Goal: Information Seeking & Learning: Learn about a topic

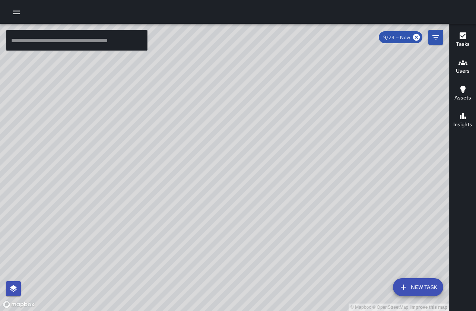
drag, startPoint x: 287, startPoint y: 62, endPoint x: 250, endPoint y: 212, distance: 154.6
click at [250, 212] on div "© Mapbox © OpenStreetMap Improve this map" at bounding box center [224, 167] width 449 height 287
drag, startPoint x: 209, startPoint y: 98, endPoint x: 200, endPoint y: 131, distance: 34.7
click at [200, 131] on div "© Mapbox © OpenStreetMap Improve this map" at bounding box center [224, 167] width 449 height 287
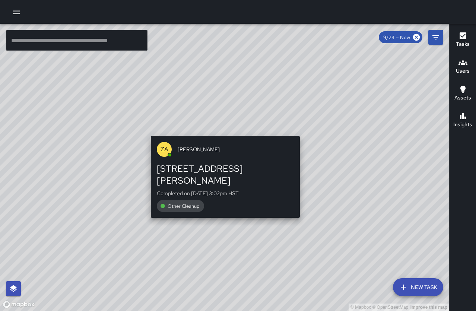
drag, startPoint x: 358, startPoint y: 121, endPoint x: 305, endPoint y: 132, distance: 54.8
click at [305, 135] on div "© Mapbox © OpenStreetMap Improve this map ZA Zachary Allen 307 Lewers Street Co…" at bounding box center [224, 167] width 449 height 287
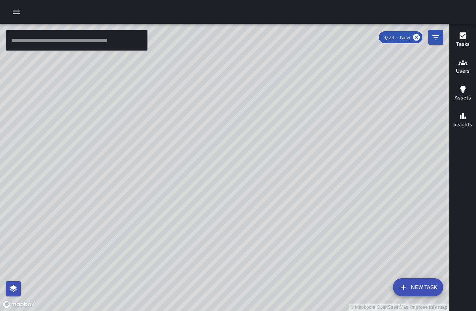
click at [291, 56] on div "© Mapbox © OpenStreetMap Improve this map" at bounding box center [224, 167] width 449 height 287
drag, startPoint x: 268, startPoint y: 74, endPoint x: 203, endPoint y: 162, distance: 109.8
click at [203, 162] on div "© Mapbox © OpenStreetMap Improve this map" at bounding box center [224, 167] width 449 height 287
drag, startPoint x: 220, startPoint y: 82, endPoint x: 214, endPoint y: 159, distance: 77.0
click at [214, 159] on div "© Mapbox © OpenStreetMap Improve this map" at bounding box center [224, 167] width 449 height 287
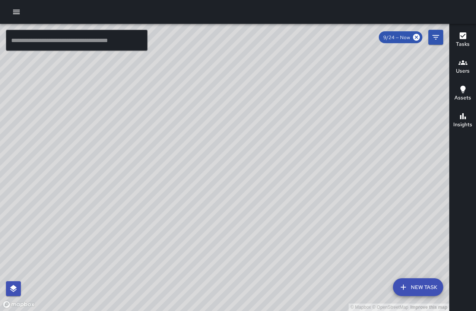
drag, startPoint x: 200, startPoint y: 102, endPoint x: 225, endPoint y: 118, distance: 29.2
click at [225, 118] on div "© Mapbox © OpenStreetMap Improve this map" at bounding box center [224, 167] width 449 height 287
drag, startPoint x: 210, startPoint y: 190, endPoint x: 293, endPoint y: 98, distance: 123.2
click at [293, 98] on div "© Mapbox © OpenStreetMap Improve this map" at bounding box center [224, 167] width 449 height 287
drag, startPoint x: 301, startPoint y: 154, endPoint x: 282, endPoint y: 96, distance: 60.7
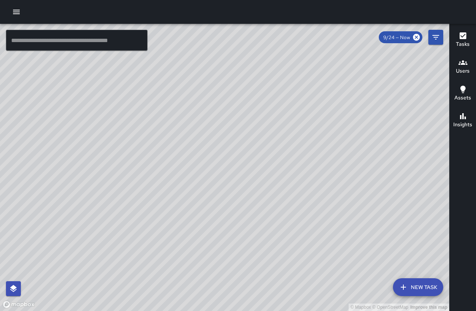
click at [282, 96] on div "© Mapbox © OpenStreetMap Improve this map" at bounding box center [224, 167] width 449 height 287
drag, startPoint x: 329, startPoint y: 225, endPoint x: 282, endPoint y: 140, distance: 96.4
click at [282, 140] on div "© Mapbox © OpenStreetMap Improve this map" at bounding box center [224, 167] width 449 height 287
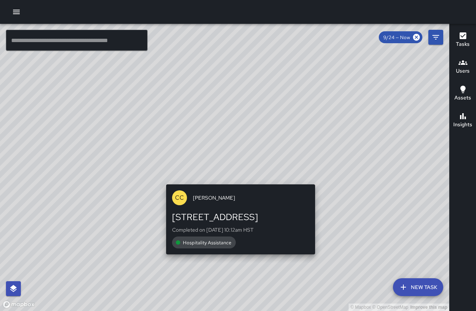
drag, startPoint x: 335, startPoint y: 184, endPoint x: 297, endPoint y: 170, distance: 40.2
click at [297, 170] on div "© Mapbox © OpenStreetMap Improve this map CC Chi Choi 2230 Kalākaua Avenue Comp…" at bounding box center [224, 167] width 449 height 287
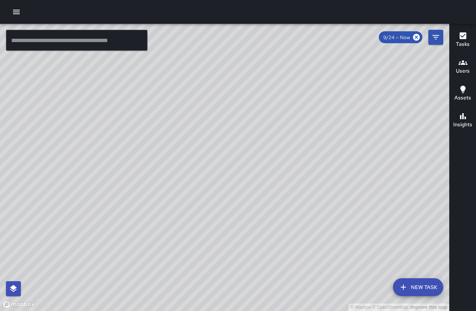
drag, startPoint x: 335, startPoint y: 152, endPoint x: 245, endPoint y: 155, distance: 89.9
click at [245, 155] on div "© Mapbox © OpenStreetMap Improve this map" at bounding box center [224, 167] width 449 height 287
drag, startPoint x: 281, startPoint y: 154, endPoint x: 217, endPoint y: 140, distance: 65.8
click at [217, 140] on div "© Mapbox © OpenStreetMap Improve this map" at bounding box center [224, 167] width 449 height 287
drag, startPoint x: 293, startPoint y: 238, endPoint x: 250, endPoint y: 124, distance: 121.6
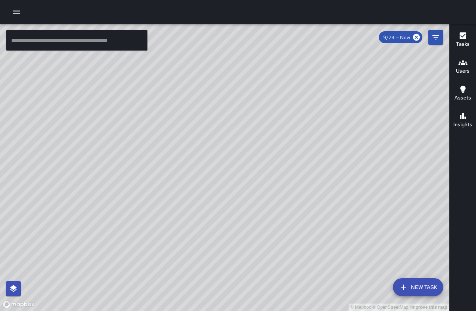
click at [250, 124] on div "© Mapbox © OpenStreetMap Improve this map JL Joshua Lewis 120 Kaʻiulani Avenue …" at bounding box center [224, 167] width 449 height 287
drag, startPoint x: 236, startPoint y: 88, endPoint x: 384, endPoint y: 282, distance: 244.3
click at [389, 286] on div "© Mapbox © OpenStreetMap Improve this map" at bounding box center [224, 167] width 449 height 287
drag, startPoint x: 213, startPoint y: 127, endPoint x: 215, endPoint y: 173, distance: 45.1
click at [215, 173] on div "© Mapbox © OpenStreetMap Improve this map" at bounding box center [224, 167] width 449 height 287
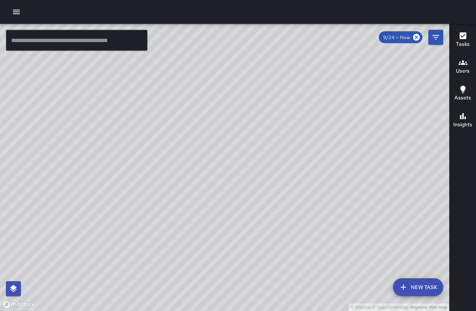
drag, startPoint x: 274, startPoint y: 81, endPoint x: 261, endPoint y: 132, distance: 52.4
click at [260, 138] on div "© Mapbox © OpenStreetMap Improve this map" at bounding box center [224, 167] width 449 height 287
drag, startPoint x: 277, startPoint y: 46, endPoint x: 247, endPoint y: 119, distance: 78.2
click at [249, 103] on div "© Mapbox © OpenStreetMap Improve this map" at bounding box center [224, 167] width 449 height 287
drag, startPoint x: 373, startPoint y: 131, endPoint x: 415, endPoint y: 30, distance: 109.2
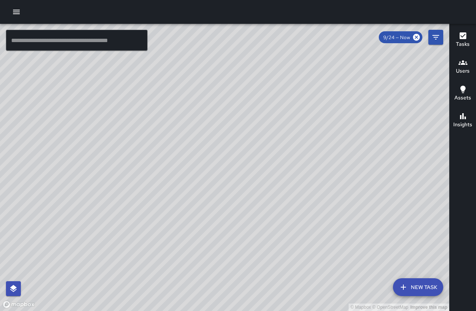
click at [415, 30] on div "© Mapbox © OpenStreetMap Improve this map ​ New Task 9/24 — Now Map Layers Task…" at bounding box center [224, 167] width 449 height 287
drag, startPoint x: 382, startPoint y: 94, endPoint x: 368, endPoint y: 225, distance: 132.0
click at [369, 226] on div "© Mapbox © OpenStreetMap Improve this map" at bounding box center [224, 167] width 449 height 287
click at [16, 14] on icon "button" at bounding box center [16, 12] width 7 height 4
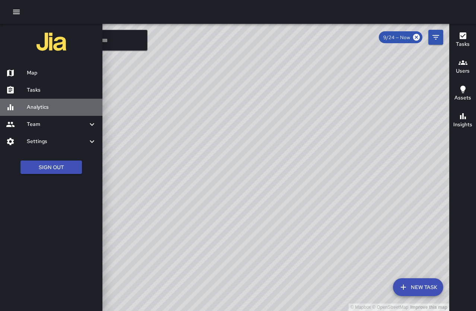
click at [45, 110] on h6 "Analytics" at bounding box center [62, 107] width 70 height 8
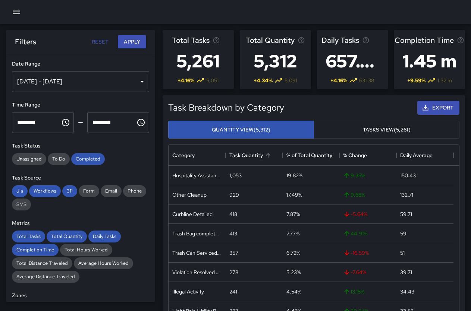
scroll to position [37, 0]
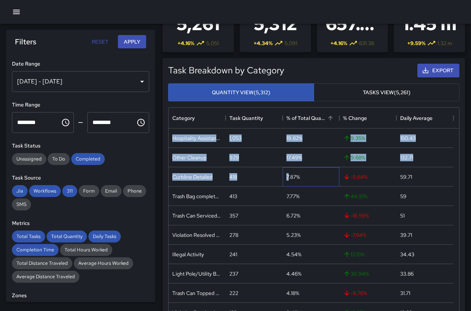
drag, startPoint x: 290, startPoint y: 169, endPoint x: 294, endPoint y: 116, distance: 53.1
click at [294, 116] on div "Category Task Quantity % of Total Quantity % Change Daily Average Hospitality A…" at bounding box center [313, 219] width 290 height 223
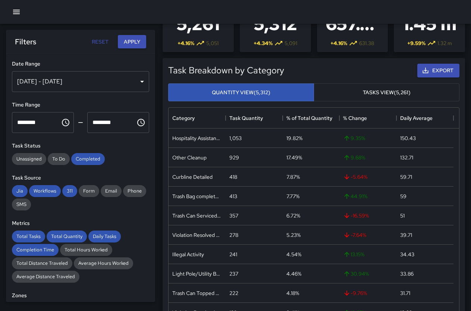
click at [321, 53] on div "Daily Tasks 657.63 + 4.16 % 631.38" at bounding box center [352, 23] width 77 height 66
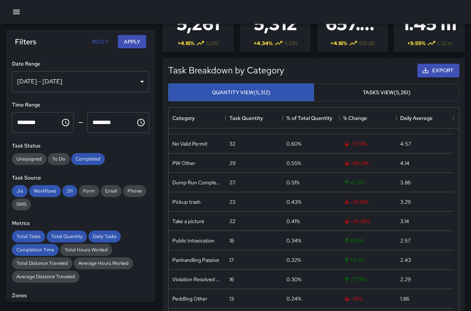
scroll to position [417, 0]
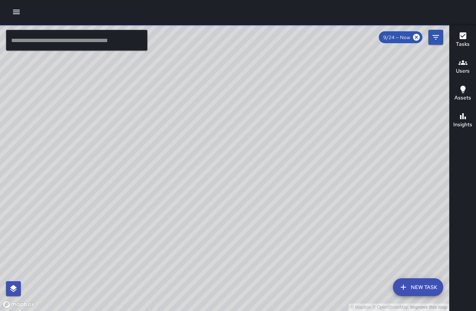
drag, startPoint x: 404, startPoint y: 217, endPoint x: 402, endPoint y: 212, distance: 5.5
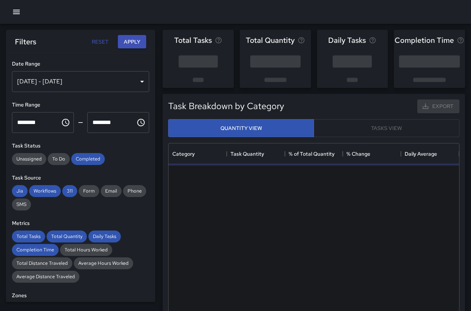
scroll to position [217, 285]
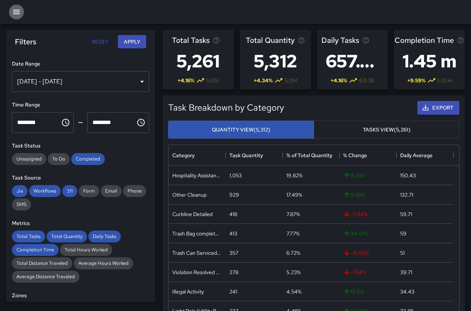
click at [19, 10] on icon "button" at bounding box center [16, 12] width 7 height 4
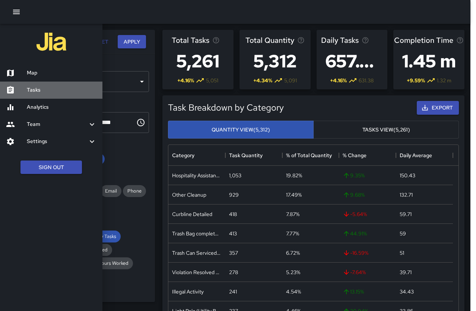
click at [46, 91] on h6 "Tasks" at bounding box center [62, 90] width 70 height 8
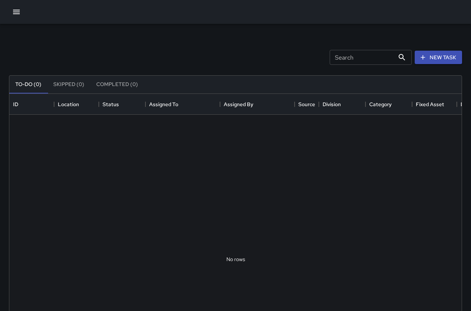
scroll to position [310, 446]
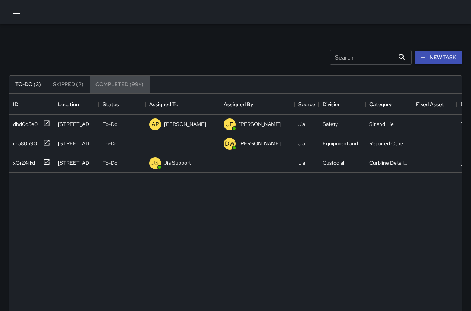
click at [118, 81] on button "Completed (99+)" at bounding box center [119, 85] width 60 height 18
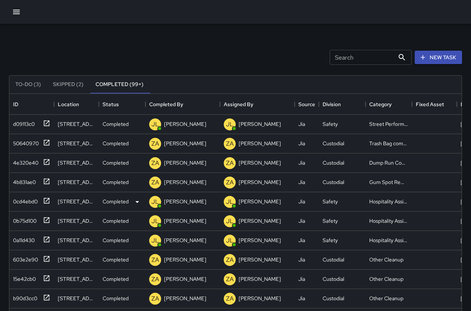
scroll to position [0, 0]
click at [270, 143] on p "[PERSON_NAME]" at bounding box center [259, 143] width 42 height 7
click at [136, 143] on icon at bounding box center [137, 144] width 4 height 2
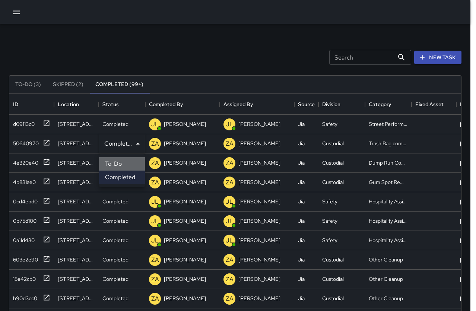
click at [134, 163] on li "To-Do" at bounding box center [122, 163] width 46 height 13
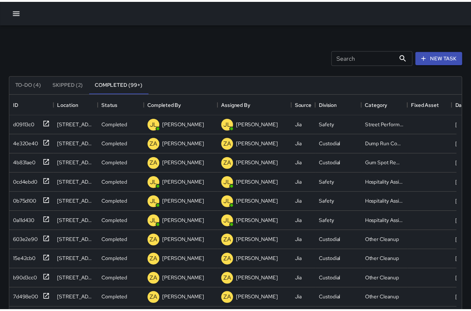
scroll to position [6, 6]
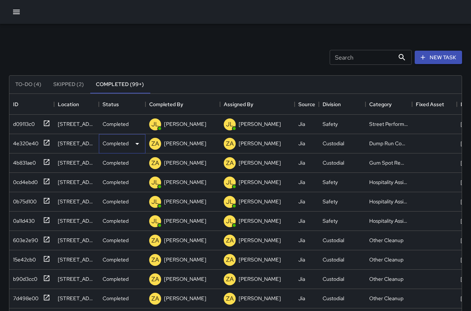
click at [132, 143] on div "Completed" at bounding box center [121, 143] width 39 height 9
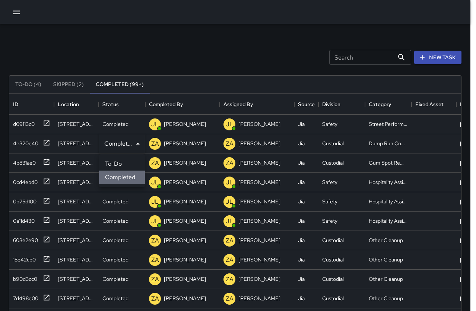
click at [134, 176] on li "Completed" at bounding box center [122, 177] width 46 height 13
click at [125, 122] on div at bounding box center [238, 155] width 476 height 311
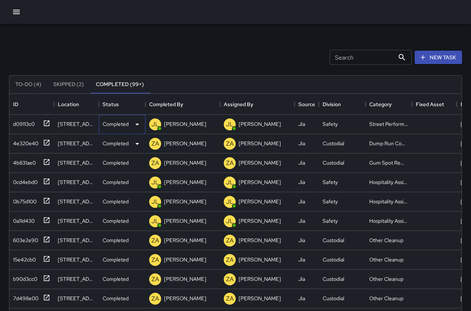
click at [136, 125] on icon at bounding box center [137, 124] width 9 height 9
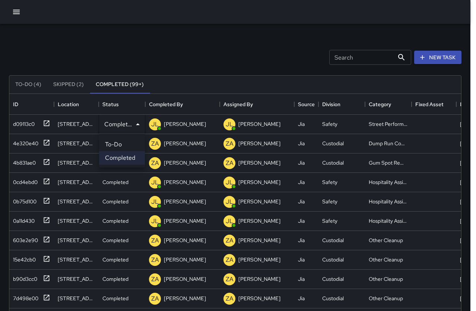
click at [138, 158] on li "Completed" at bounding box center [122, 157] width 46 height 13
click at [47, 123] on div at bounding box center [238, 155] width 476 height 311
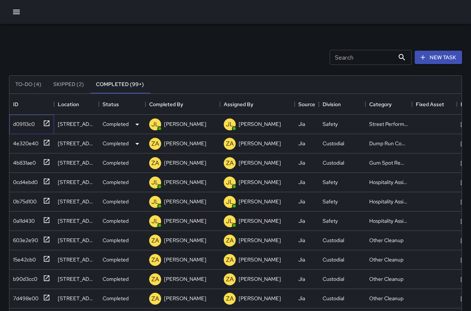
click at [47, 123] on icon at bounding box center [47, 123] width 6 height 6
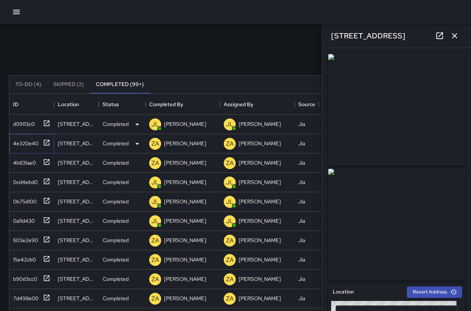
click at [48, 143] on icon at bounding box center [46, 142] width 7 height 7
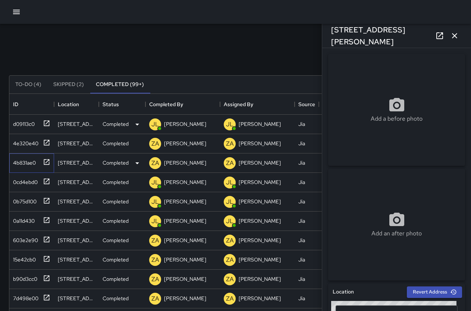
click at [47, 160] on icon at bounding box center [46, 161] width 7 height 7
click at [49, 181] on icon at bounding box center [47, 181] width 6 height 6
click at [48, 202] on icon at bounding box center [46, 200] width 7 height 7
click at [47, 219] on icon at bounding box center [46, 220] width 7 height 7
click at [46, 238] on icon at bounding box center [46, 239] width 7 height 7
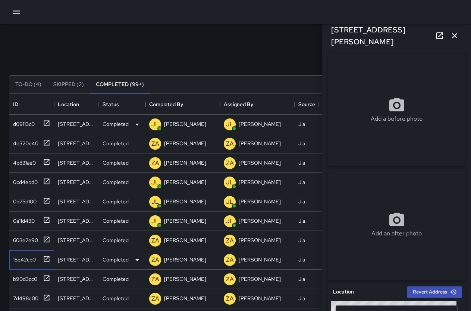
click at [48, 257] on icon at bounding box center [47, 259] width 6 height 6
click at [207, 55] on div "Search Search New Task" at bounding box center [235, 57] width 456 height 39
click at [458, 35] on icon "button" at bounding box center [454, 35] width 9 height 9
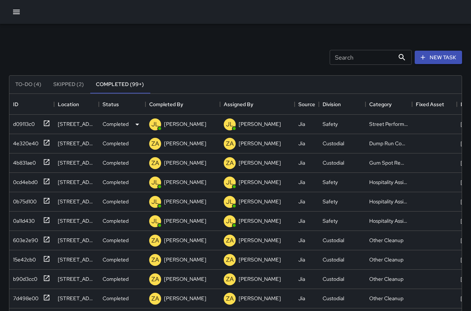
click at [13, 11] on icon "button" at bounding box center [16, 11] width 9 height 9
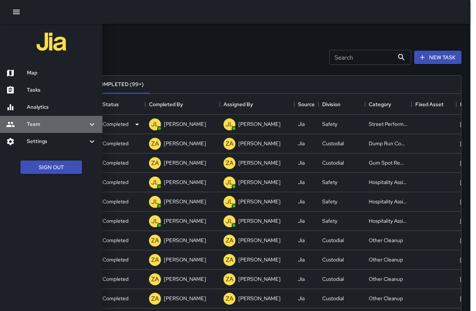
click at [92, 118] on div "Team" at bounding box center [51, 124] width 102 height 17
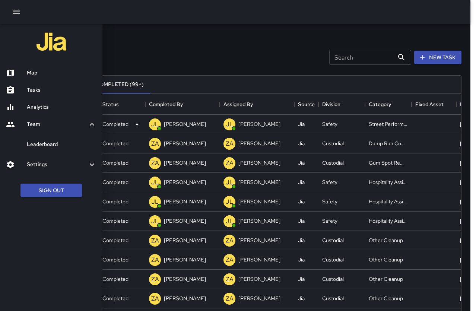
click at [88, 139] on div "Leaderboard" at bounding box center [51, 144] width 102 height 17
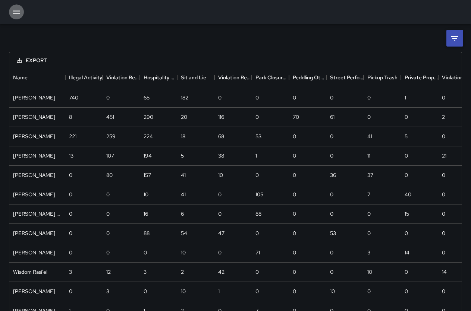
click at [14, 11] on icon "button" at bounding box center [16, 11] width 9 height 9
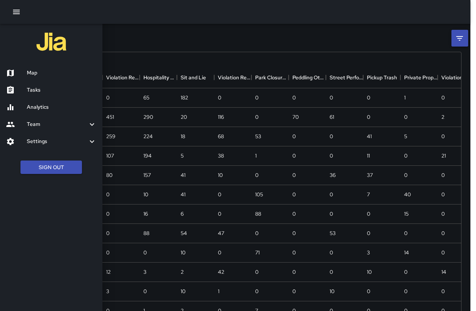
click at [152, 48] on div at bounding box center [238, 155] width 476 height 311
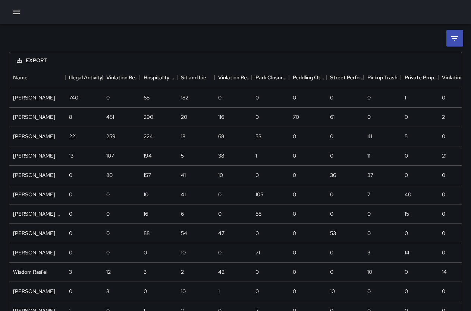
drag, startPoint x: 258, startPoint y: 58, endPoint x: 162, endPoint y: 44, distance: 97.1
click at [156, 43] on div "Export Name Illegal Activity Violation Resolved Jaywalking Hospitality Assistan…" at bounding box center [235, 206] width 471 height 365
drag, startPoint x: 221, startPoint y: 65, endPoint x: 69, endPoint y: 40, distance: 153.8
click at [70, 41] on div "Export Name Illegal Activity Violation Resolved Jaywalking Hospitality Assistan…" at bounding box center [235, 206] width 471 height 365
click at [15, 9] on icon "button" at bounding box center [16, 11] width 9 height 9
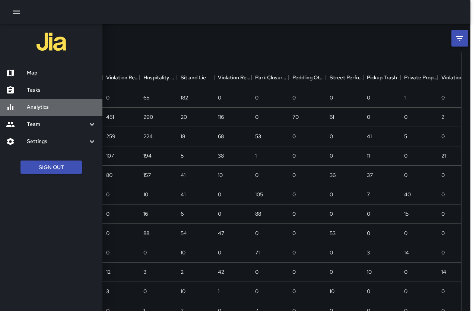
click at [38, 102] on div "Analytics" at bounding box center [51, 107] width 102 height 17
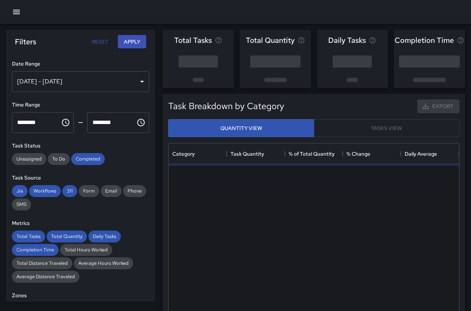
scroll to position [217, 285]
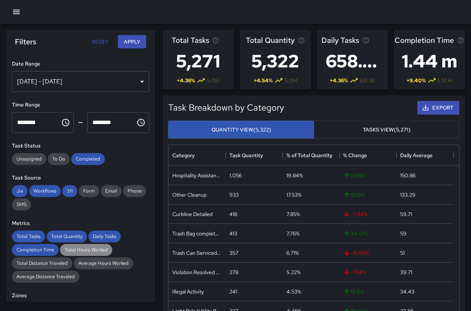
click at [81, 249] on span "Total Hours Worked" at bounding box center [86, 250] width 52 height 6
click at [87, 262] on span "Average Hours Worked" at bounding box center [103, 263] width 59 height 6
click at [127, 40] on button "Apply" at bounding box center [132, 42] width 28 height 14
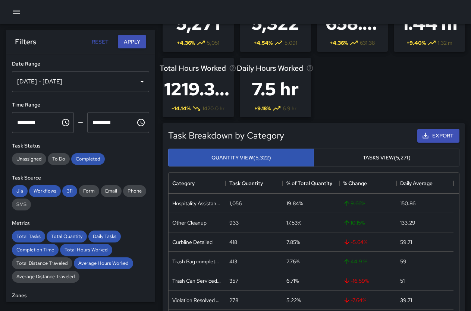
scroll to position [26, 0]
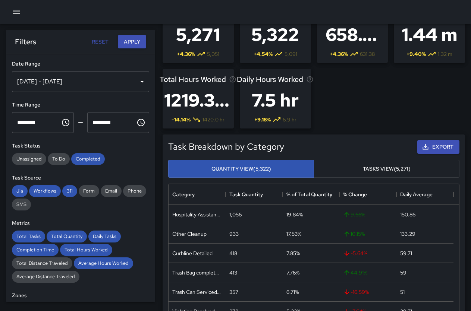
click at [137, 79] on div "[DATE] - [DATE]" at bounding box center [80, 81] width 137 height 21
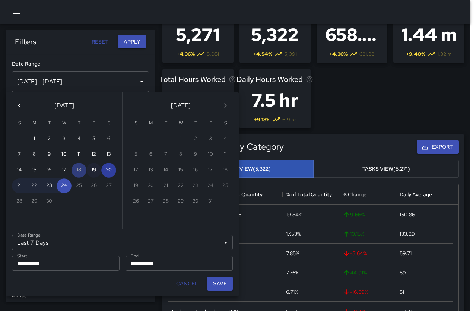
type input "******"
type input "**********"
click at [51, 188] on button "23" at bounding box center [49, 185] width 15 height 15
type input "**********"
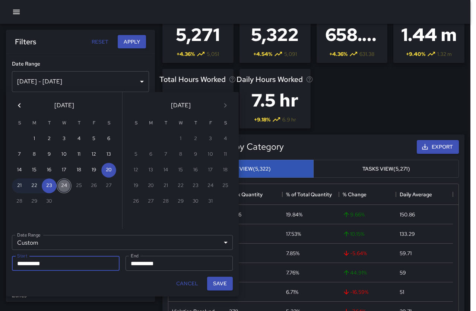
click at [62, 184] on button "24" at bounding box center [64, 185] width 15 height 15
type input "**********"
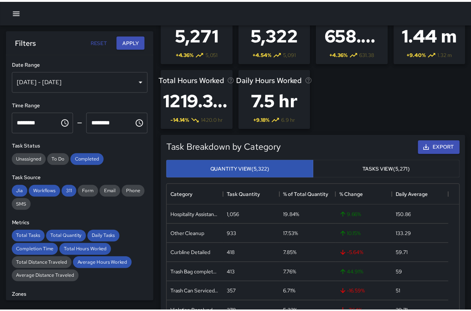
scroll to position [6, 6]
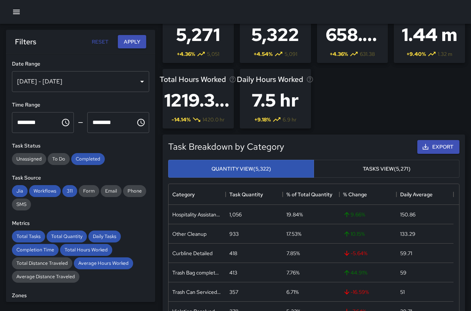
click at [136, 80] on div "[DATE] - [DATE]" at bounding box center [80, 81] width 137 height 21
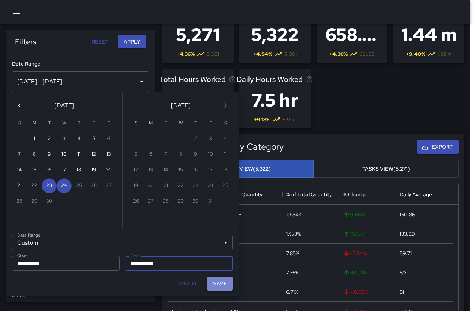
click at [225, 286] on button "Save" at bounding box center [220, 284] width 26 height 14
type input "**********"
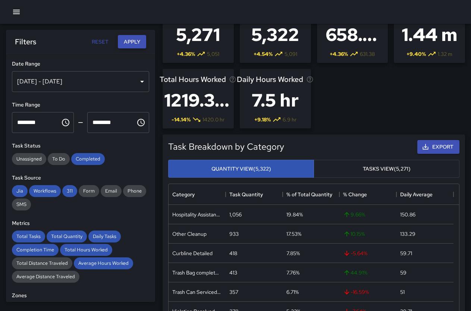
click at [134, 41] on button "Apply" at bounding box center [132, 42] width 28 height 14
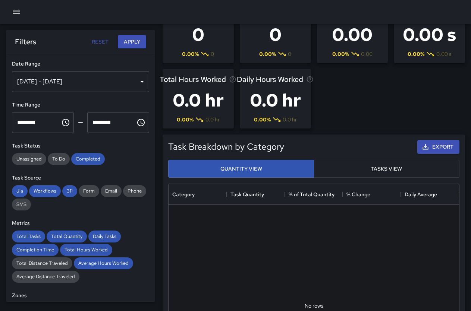
click at [137, 79] on div "[DATE] - [DATE]" at bounding box center [80, 81] width 137 height 21
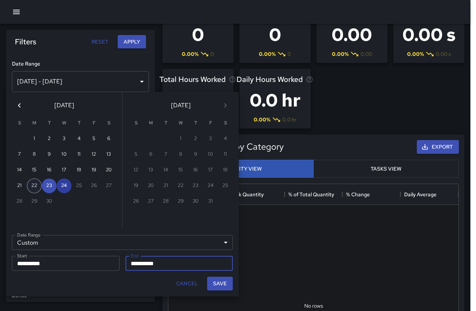
drag, startPoint x: 66, startPoint y: 183, endPoint x: 34, endPoint y: 185, distance: 32.1
click at [34, 185] on div "21 22 23 24 25 26 27" at bounding box center [64, 185] width 116 height 15
click at [34, 184] on button "22" at bounding box center [34, 185] width 15 height 15
type input "**********"
click at [226, 281] on button "Save" at bounding box center [220, 284] width 26 height 14
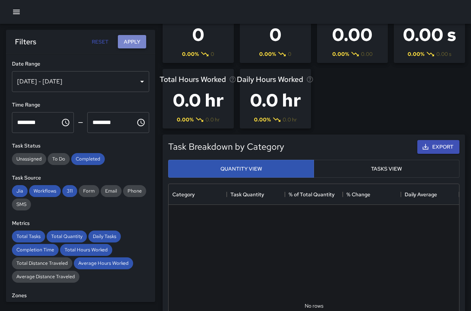
click at [136, 41] on button "Apply" at bounding box center [132, 42] width 28 height 14
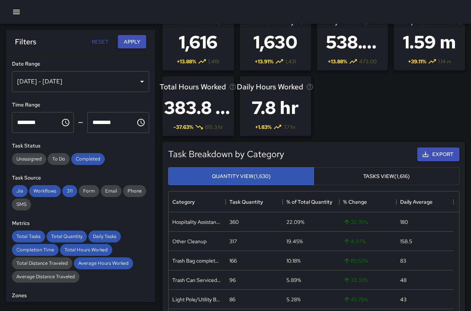
scroll to position [0, 0]
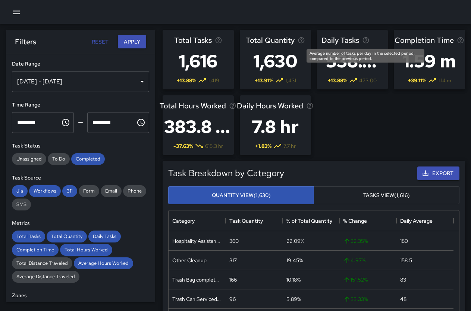
click at [364, 40] on icon "Average number of tasks per day in the selected period, compared to the previou…" at bounding box center [365, 40] width 7 height 7
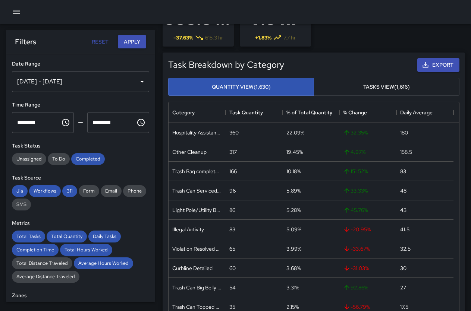
scroll to position [112, 0]
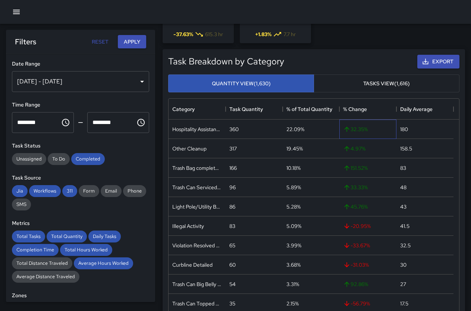
click at [380, 130] on div "32.35 %" at bounding box center [367, 129] width 57 height 19
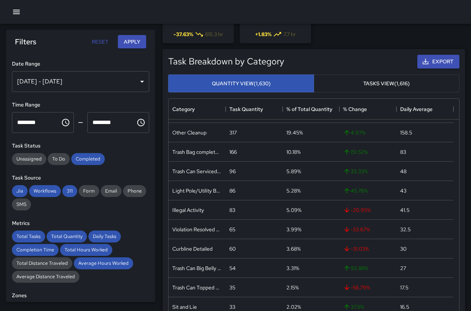
scroll to position [0, 0]
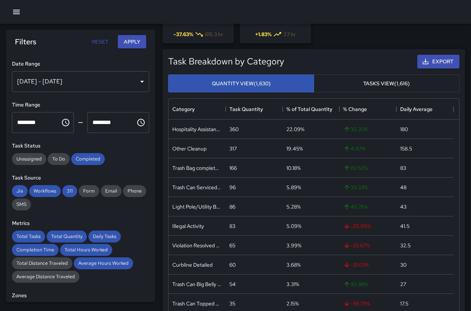
click at [369, 58] on h5 "Task Breakdown by Category" at bounding box center [291, 62] width 246 height 12
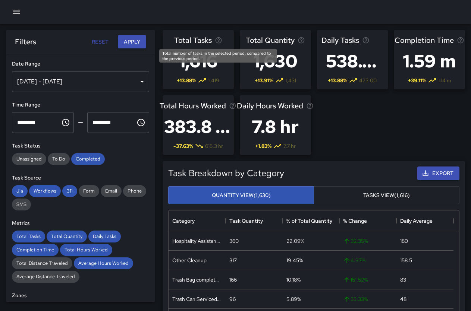
click at [216, 38] on icon "Total number of tasks in the selected period, compared to the previous period." at bounding box center [218, 40] width 6 height 6
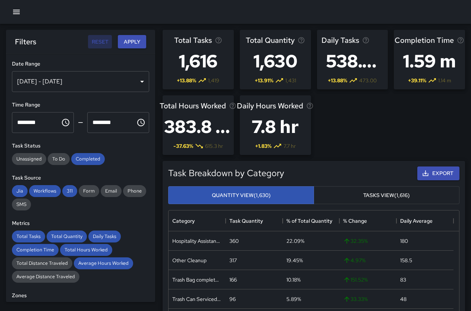
click at [103, 40] on button "Reset" at bounding box center [100, 42] width 24 height 14
type input "**********"
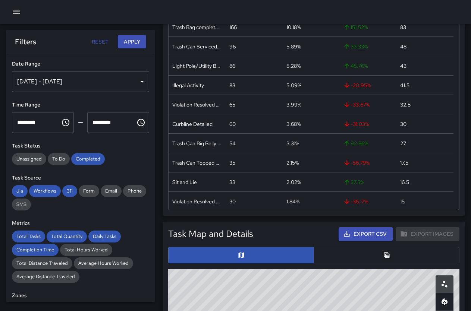
scroll to position [149, 0]
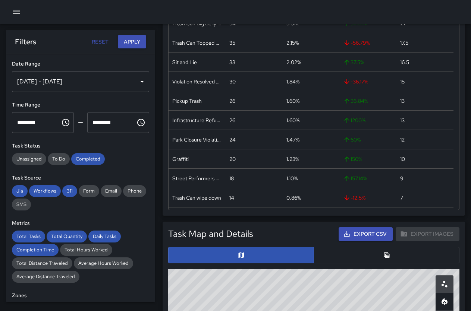
drag, startPoint x: 392, startPoint y: 300, endPoint x: 316, endPoint y: 303, distance: 75.3
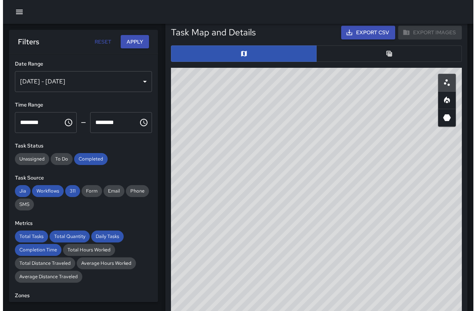
scroll to position [421, 0]
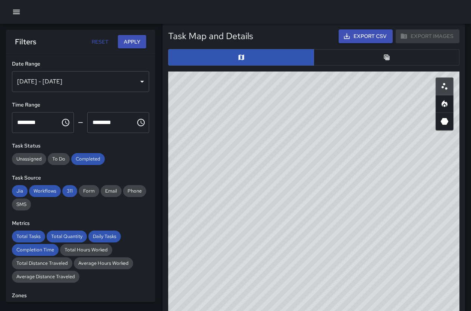
drag, startPoint x: 303, startPoint y: 157, endPoint x: 322, endPoint y: 219, distance: 65.8
click at [322, 219] on div "© Mapbox © OpenStreetMap Improve this map" at bounding box center [313, 221] width 291 height 298
drag, startPoint x: 310, startPoint y: 177, endPoint x: 300, endPoint y: 207, distance: 31.8
click at [298, 203] on div "© Mapbox © OpenStreetMap Improve this map" at bounding box center [313, 221] width 291 height 298
click at [263, 132] on div "© Mapbox © OpenStreetMap Improve this map" at bounding box center [313, 221] width 291 height 298
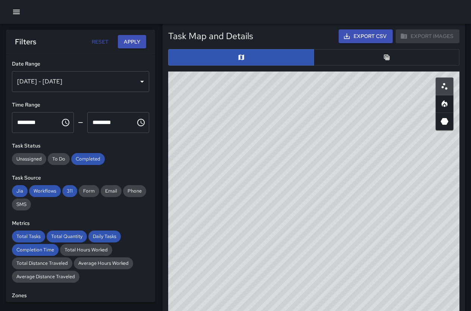
drag, startPoint x: 334, startPoint y: 146, endPoint x: 350, endPoint y: 211, distance: 66.1
click at [350, 211] on div "© Mapbox © OpenStreetMap Improve this map" at bounding box center [313, 221] width 291 height 298
drag, startPoint x: 310, startPoint y: 99, endPoint x: 319, endPoint y: 187, distance: 88.0
click at [319, 187] on div "© Mapbox © OpenStreetMap Improve this map" at bounding box center [313, 221] width 291 height 298
drag, startPoint x: 296, startPoint y: 168, endPoint x: 276, endPoint y: 201, distance: 39.0
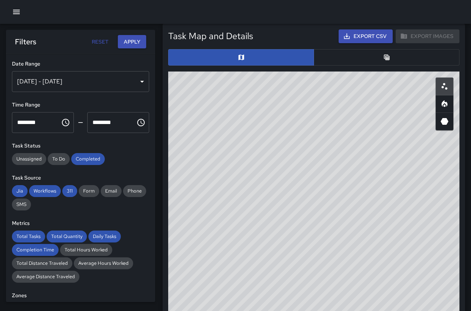
click at [276, 201] on div "© Mapbox © OpenStreetMap Improve this map" at bounding box center [313, 221] width 291 height 298
drag, startPoint x: 275, startPoint y: 182, endPoint x: 274, endPoint y: 190, distance: 8.0
click at [274, 190] on div "© Mapbox © OpenStreetMap Improve this map" at bounding box center [313, 221] width 291 height 298
drag, startPoint x: 320, startPoint y: 215, endPoint x: 233, endPoint y: 145, distance: 112.1
click at [235, 149] on div "© Mapbox © OpenStreetMap Improve this map" at bounding box center [313, 221] width 291 height 298
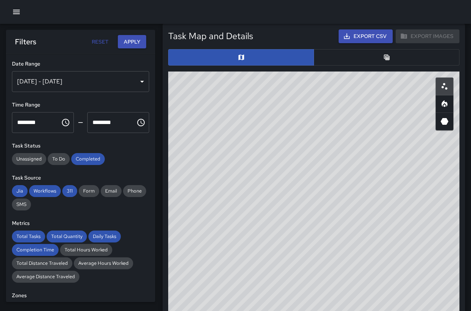
drag, startPoint x: 306, startPoint y: 157, endPoint x: 225, endPoint y: 113, distance: 92.4
click at [223, 113] on div "© Mapbox © OpenStreetMap Improve this map" at bounding box center [313, 221] width 291 height 298
drag, startPoint x: 252, startPoint y: 143, endPoint x: 219, endPoint y: 125, distance: 37.4
click at [219, 125] on div "© Mapbox © OpenStreetMap Improve this map" at bounding box center [313, 221] width 291 height 298
drag, startPoint x: 248, startPoint y: 135, endPoint x: 257, endPoint y: 191, distance: 57.0
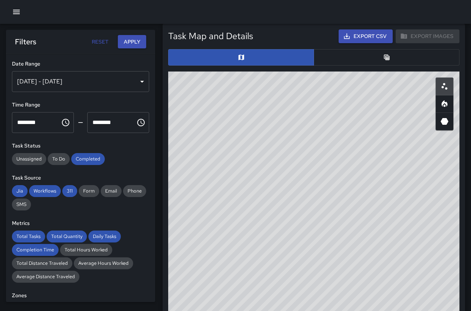
click at [303, 216] on div "© Mapbox © OpenStreetMap Improve this map" at bounding box center [313, 221] width 291 height 298
click at [14, 11] on icon "button" at bounding box center [16, 11] width 9 height 9
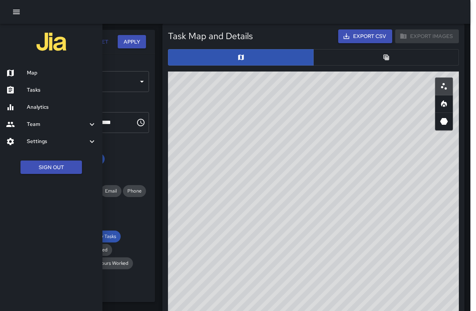
click at [41, 75] on h6 "Map" at bounding box center [62, 73] width 70 height 8
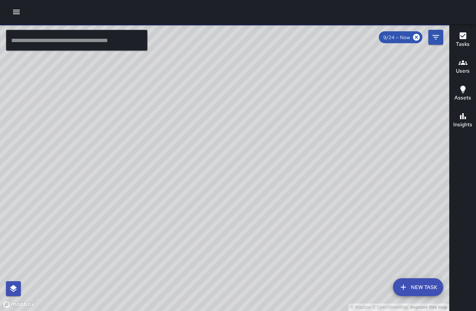
drag, startPoint x: 338, startPoint y: 149, endPoint x: 212, endPoint y: 130, distance: 126.5
click at [212, 130] on div "© Mapbox © OpenStreetMap Improve this map" at bounding box center [224, 167] width 449 height 287
drag, startPoint x: 265, startPoint y: 173, endPoint x: 163, endPoint y: 38, distance: 169.2
click at [161, 44] on div "© Mapbox © OpenStreetMap Improve this map" at bounding box center [224, 167] width 449 height 287
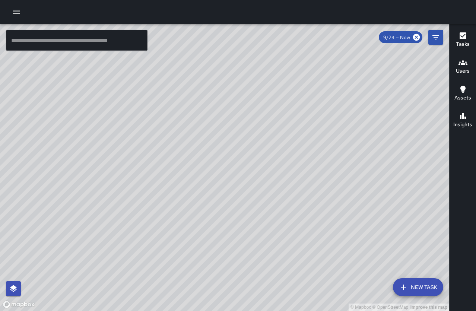
drag, startPoint x: 193, startPoint y: 177, endPoint x: 241, endPoint y: 181, distance: 48.2
click at [242, 181] on div "© Mapbox © OpenStreetMap Improve this map" at bounding box center [224, 167] width 449 height 287
drag, startPoint x: 166, startPoint y: 95, endPoint x: 195, endPoint y: 140, distance: 53.1
click at [217, 159] on div "© Mapbox © OpenStreetMap Improve this map" at bounding box center [224, 167] width 449 height 287
drag, startPoint x: 273, startPoint y: 242, endPoint x: 234, endPoint y: 112, distance: 135.6
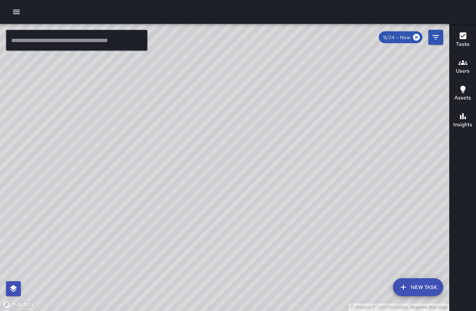
click at [226, 96] on div "© Mapbox © OpenStreetMap Improve this map" at bounding box center [224, 167] width 449 height 287
drag, startPoint x: 162, startPoint y: 76, endPoint x: 238, endPoint y: 164, distance: 117.3
click at [239, 166] on div "© Mapbox © OpenStreetMap Improve this map" at bounding box center [224, 167] width 449 height 287
drag, startPoint x: 232, startPoint y: 124, endPoint x: 254, endPoint y: 152, distance: 35.8
click at [254, 152] on div "© Mapbox © OpenStreetMap Improve this map" at bounding box center [224, 167] width 449 height 287
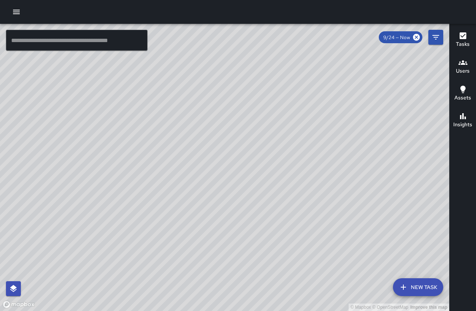
drag, startPoint x: 218, startPoint y: 72, endPoint x: 239, endPoint y: 154, distance: 84.5
click at [239, 154] on div "© Mapbox © OpenStreetMap Improve this map" at bounding box center [224, 167] width 449 height 287
drag, startPoint x: 162, startPoint y: 129, endPoint x: 300, endPoint y: 156, distance: 139.8
click at [300, 156] on div "© Mapbox © OpenStreetMap Improve this map" at bounding box center [224, 167] width 449 height 287
drag, startPoint x: 287, startPoint y: 121, endPoint x: 292, endPoint y: 184, distance: 62.8
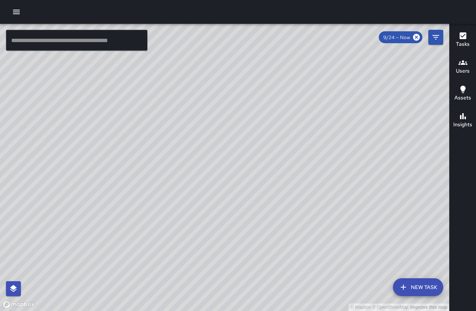
click at [292, 184] on div "© Mapbox © OpenStreetMap Improve this map" at bounding box center [224, 167] width 449 height 287
drag, startPoint x: 296, startPoint y: 134, endPoint x: 291, endPoint y: 194, distance: 60.6
click at [291, 194] on div "© Mapbox © OpenStreetMap Improve this map" at bounding box center [224, 167] width 449 height 287
drag, startPoint x: 265, startPoint y: 94, endPoint x: 293, endPoint y: 161, distance: 72.8
click at [293, 161] on div "© Mapbox © OpenStreetMap Improve this map" at bounding box center [224, 167] width 449 height 287
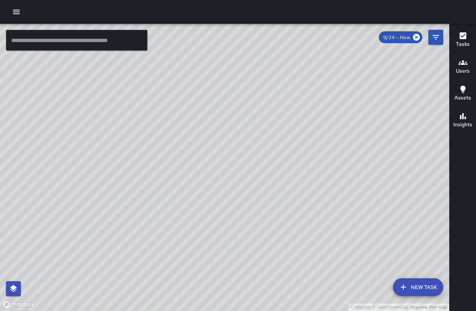
drag, startPoint x: 198, startPoint y: 157, endPoint x: 230, endPoint y: 177, distance: 37.8
click at [231, 178] on div "© Mapbox © OpenStreetMap Improve this map" at bounding box center [224, 167] width 449 height 287
drag, startPoint x: 114, startPoint y: 167, endPoint x: 199, endPoint y: 160, distance: 85.3
click at [199, 160] on div "© Mapbox © OpenStreetMap Improve this map" at bounding box center [224, 167] width 449 height 287
drag, startPoint x: 145, startPoint y: 150, endPoint x: 247, endPoint y: 187, distance: 109.0
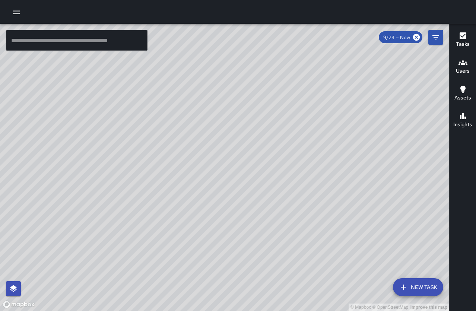
click at [247, 187] on div "© Mapbox © OpenStreetMap Improve this map" at bounding box center [224, 167] width 449 height 287
drag, startPoint x: 176, startPoint y: 117, endPoint x: 266, endPoint y: 189, distance: 115.3
click at [266, 189] on div "© Mapbox © OpenStreetMap Improve this map" at bounding box center [224, 167] width 449 height 287
drag, startPoint x: 223, startPoint y: 107, endPoint x: 368, endPoint y: 182, distance: 163.3
click at [370, 181] on div "© Mapbox © OpenStreetMap Improve this map" at bounding box center [224, 167] width 449 height 287
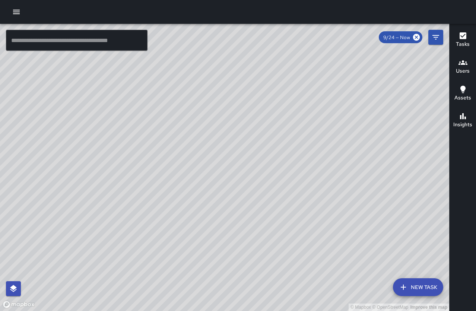
drag, startPoint x: 287, startPoint y: 133, endPoint x: 350, endPoint y: 276, distance: 156.6
click at [350, 276] on div "© Mapbox © OpenStreetMap Improve this map" at bounding box center [224, 167] width 449 height 287
drag, startPoint x: 269, startPoint y: 163, endPoint x: 195, endPoint y: 205, distance: 85.1
click at [227, 194] on div "© Mapbox © OpenStreetMap Improve this map" at bounding box center [224, 167] width 449 height 287
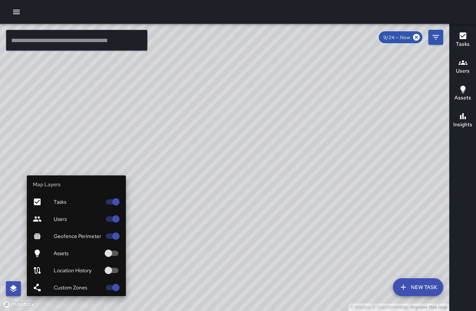
click at [17, 290] on icon "button" at bounding box center [13, 288] width 9 height 9
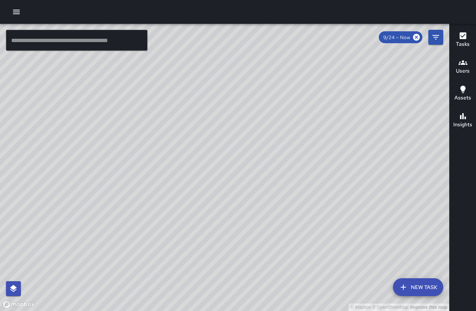
click at [222, 187] on div "© Mapbox © OpenStreetMap Improve this map" at bounding box center [224, 167] width 449 height 287
drag, startPoint x: 233, startPoint y: 189, endPoint x: 230, endPoint y: 235, distance: 45.9
click at [233, 238] on div "© Mapbox © OpenStreetMap Improve this map" at bounding box center [224, 167] width 449 height 287
drag, startPoint x: 189, startPoint y: 163, endPoint x: 175, endPoint y: 132, distance: 34.8
click at [175, 132] on div "© Mapbox © OpenStreetMap Improve this map" at bounding box center [224, 167] width 449 height 287
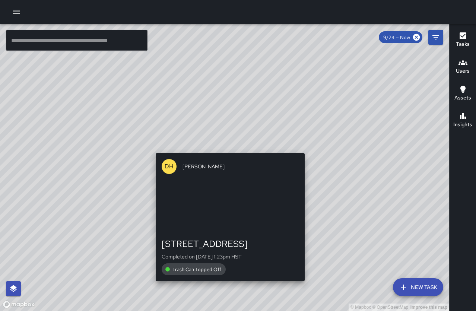
drag, startPoint x: 237, startPoint y: 226, endPoint x: 218, endPoint y: 133, distance: 95.2
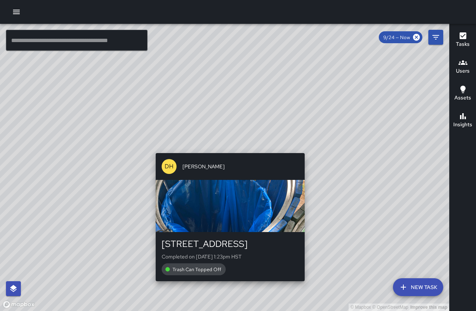
click at [218, 133] on div "© Mapbox © OpenStreetMap Improve this map DH [PERSON_NAME] [STREET_ADDRESS] Com…" at bounding box center [224, 167] width 449 height 287
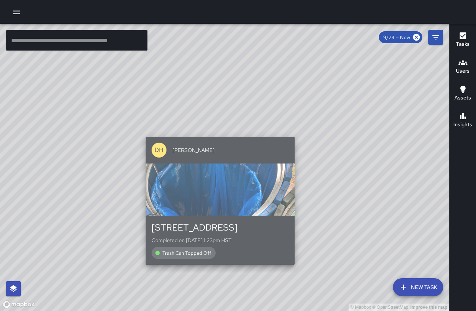
drag, startPoint x: 265, startPoint y: 193, endPoint x: 293, endPoint y: 188, distance: 28.0
click at [269, 190] on div "button" at bounding box center [220, 190] width 149 height 52
